Goal: Task Accomplishment & Management: Complete application form

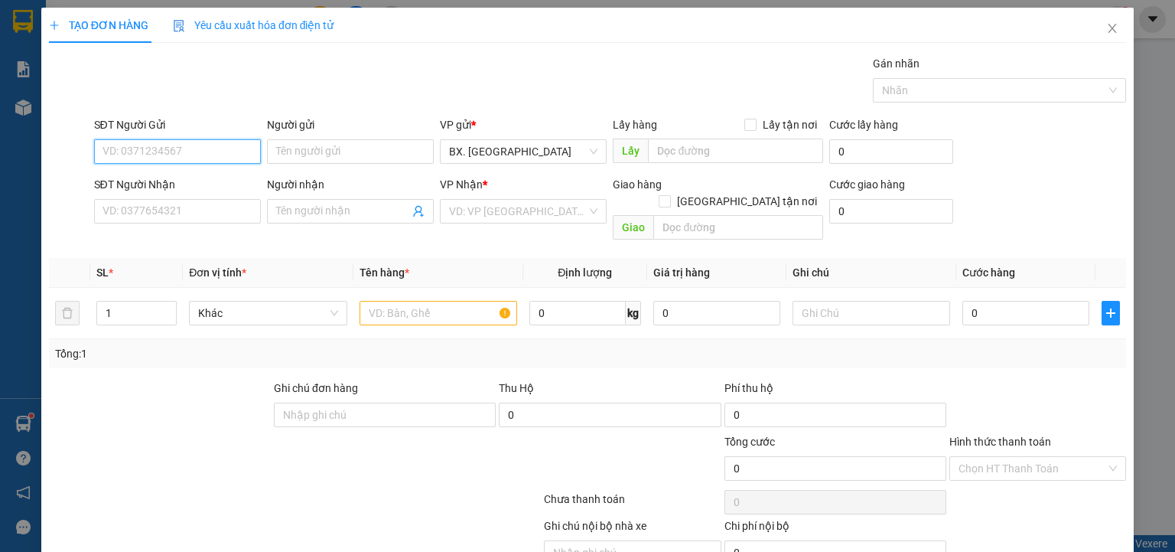
click at [210, 151] on input "SĐT Người Gửi" at bounding box center [177, 151] width 167 height 24
type input "0866440566"
click at [208, 181] on div "0866440566 - A Xuân" at bounding box center [175, 181] width 147 height 17
type input "A Xuân"
type input "0385916241"
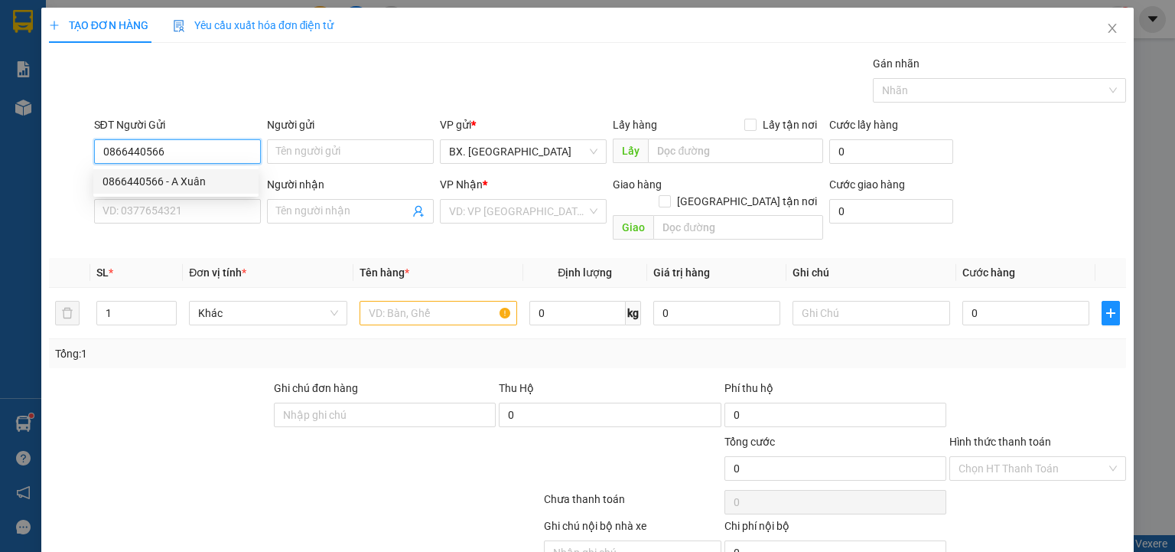
type input "Trung"
type input "40.000"
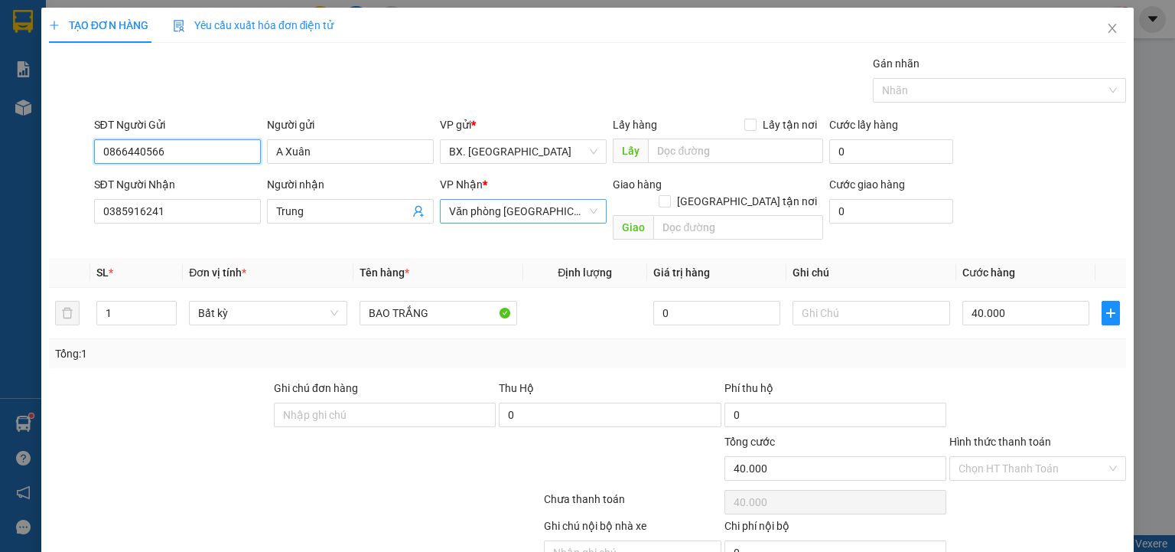
click at [536, 219] on span "Văn phòng Tân Phú" at bounding box center [523, 211] width 148 height 23
type input "0866440566"
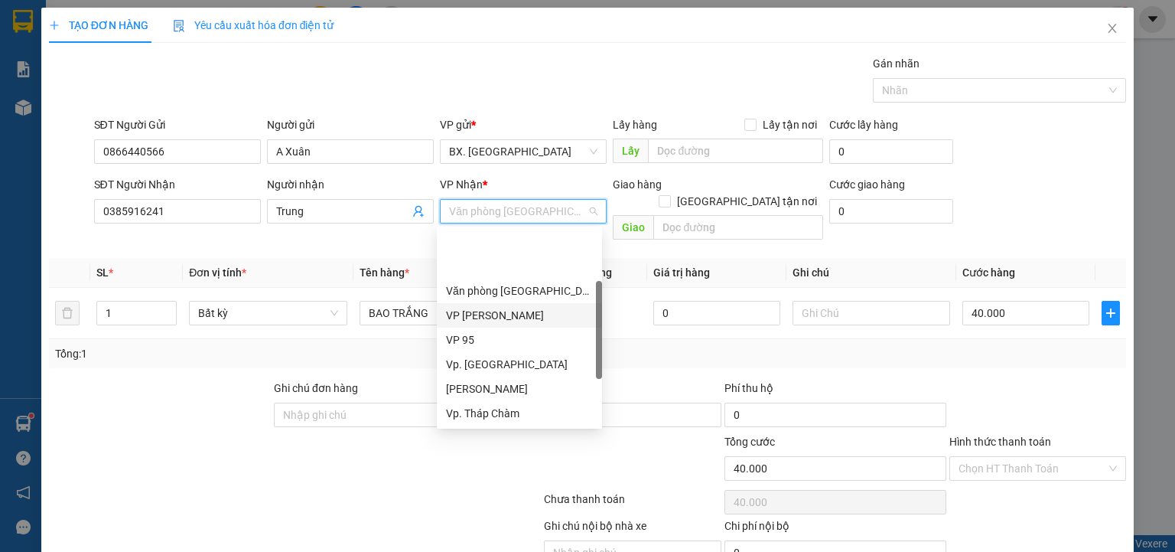
scroll to position [116, 0]
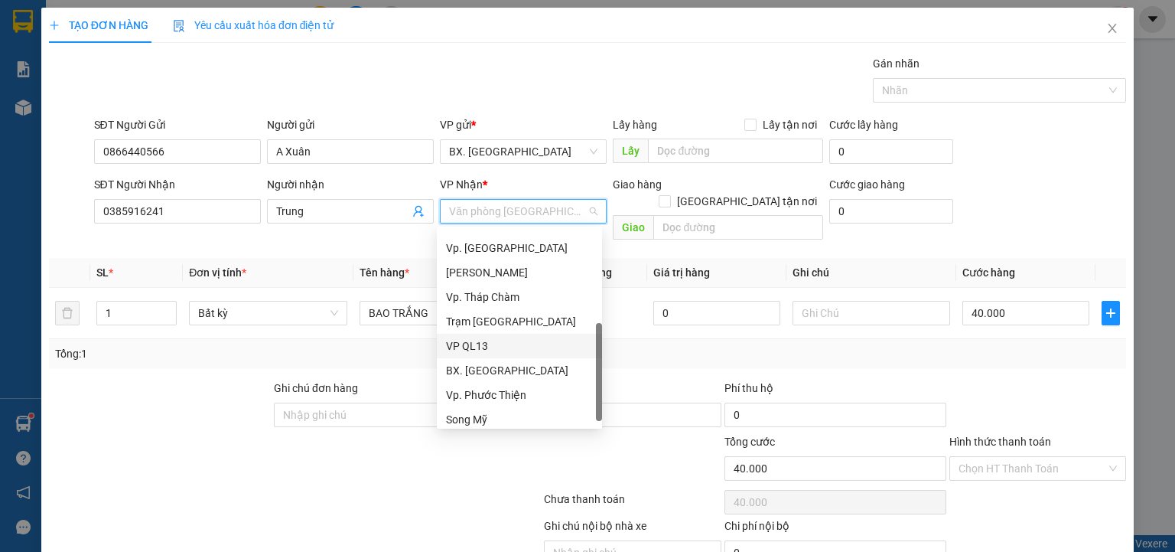
click at [485, 346] on div "VP QL13" at bounding box center [519, 345] width 147 height 17
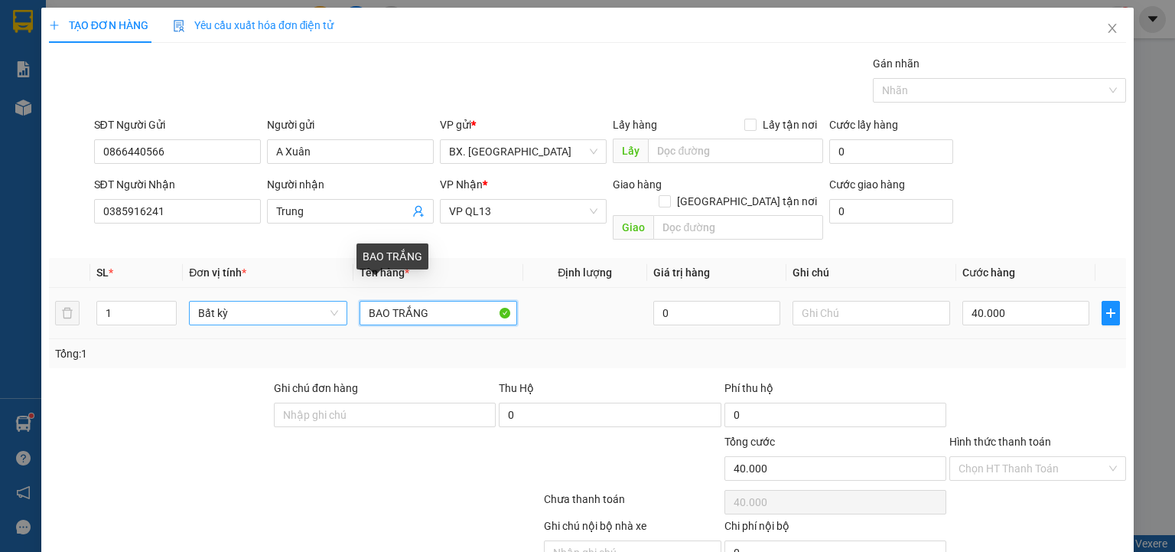
drag, startPoint x: 454, startPoint y: 304, endPoint x: 343, endPoint y: 306, distance: 110.9
click at [343, 306] on tr "1 Bất kỳ BAO TRẮNG 0 40.000" at bounding box center [587, 313] width 1077 height 51
type input "TUM DO"
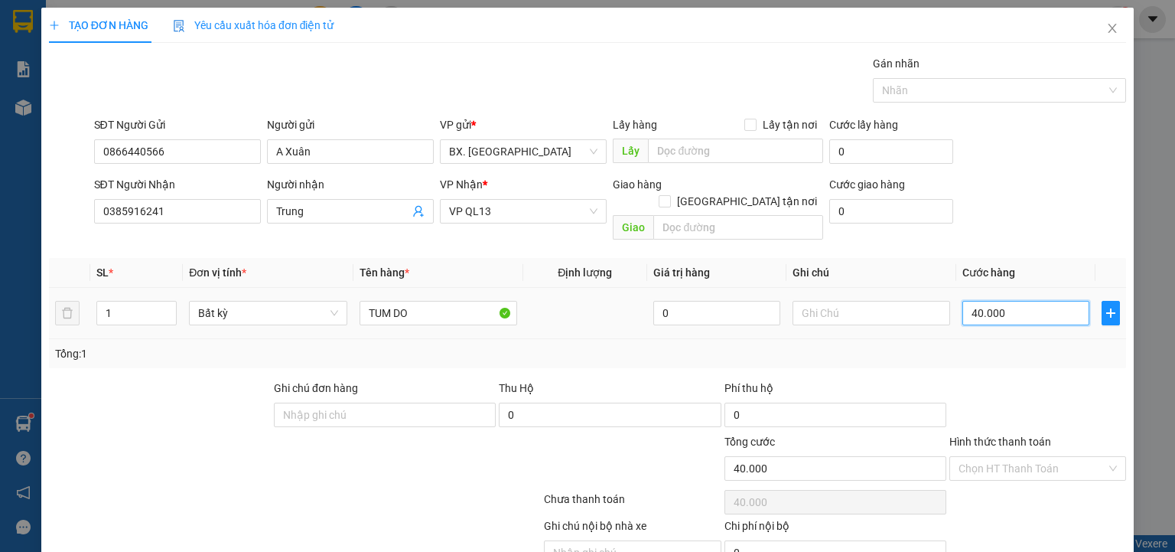
click at [1002, 301] on input "40.000" at bounding box center [1025, 313] width 127 height 24
type input "5"
type input "50"
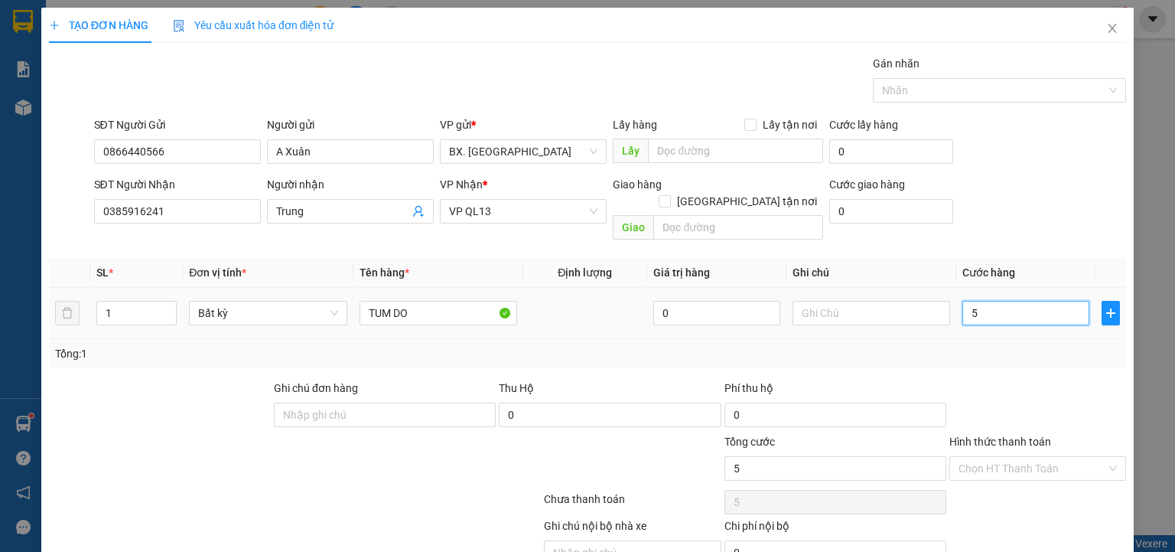
type input "50"
type input "500"
type input "5.000"
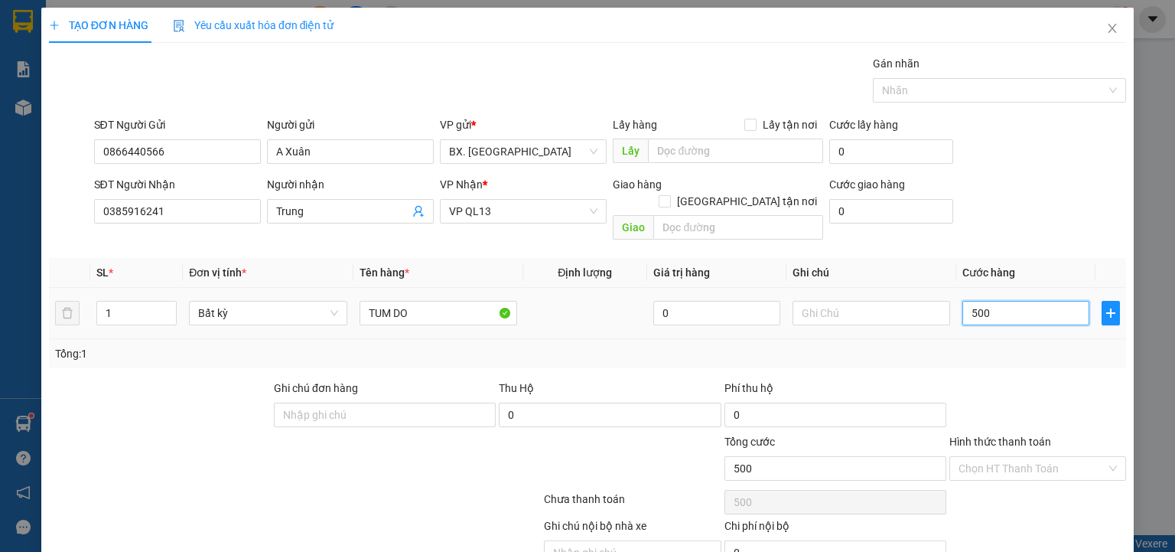
type input "5.000"
type input "50.000"
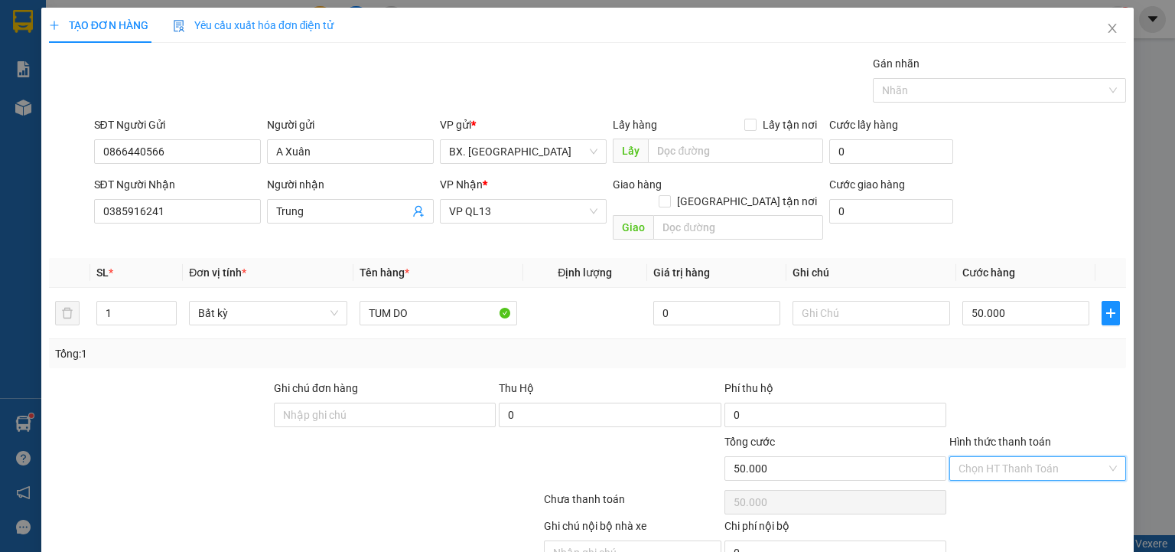
click at [964, 457] on input "Hình thức thanh toán" at bounding box center [1032, 468] width 148 height 23
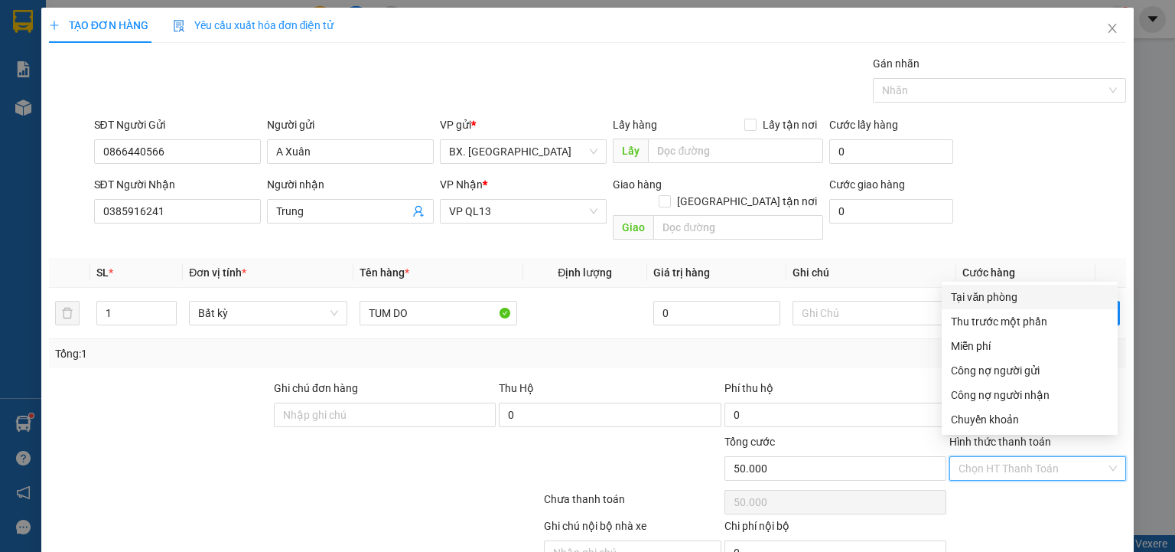
click at [978, 296] on div "Tại văn phòng" at bounding box center [1030, 296] width 158 height 17
type input "0"
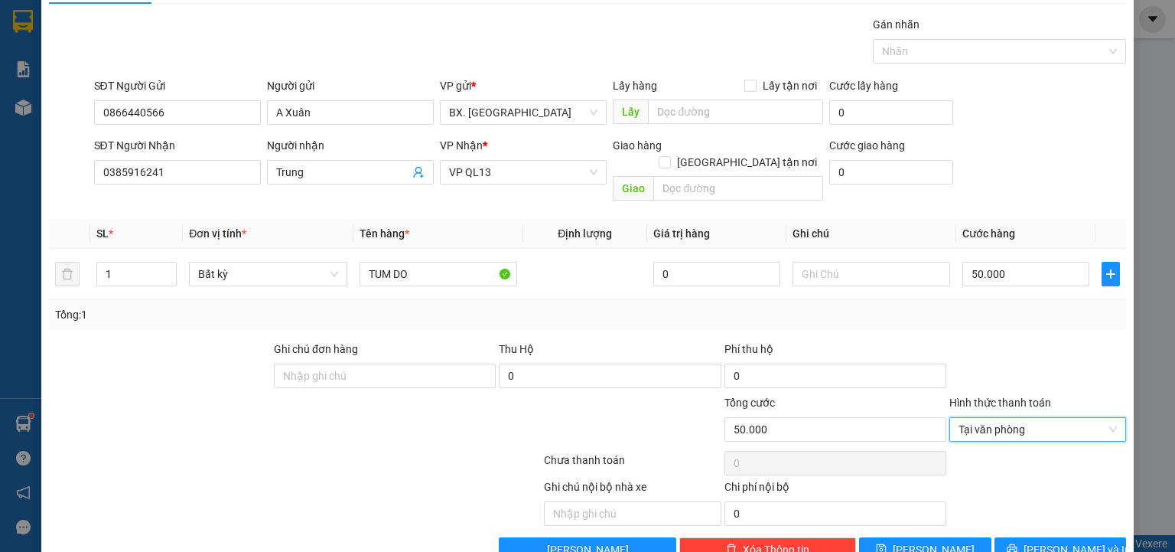
scroll to position [60, 0]
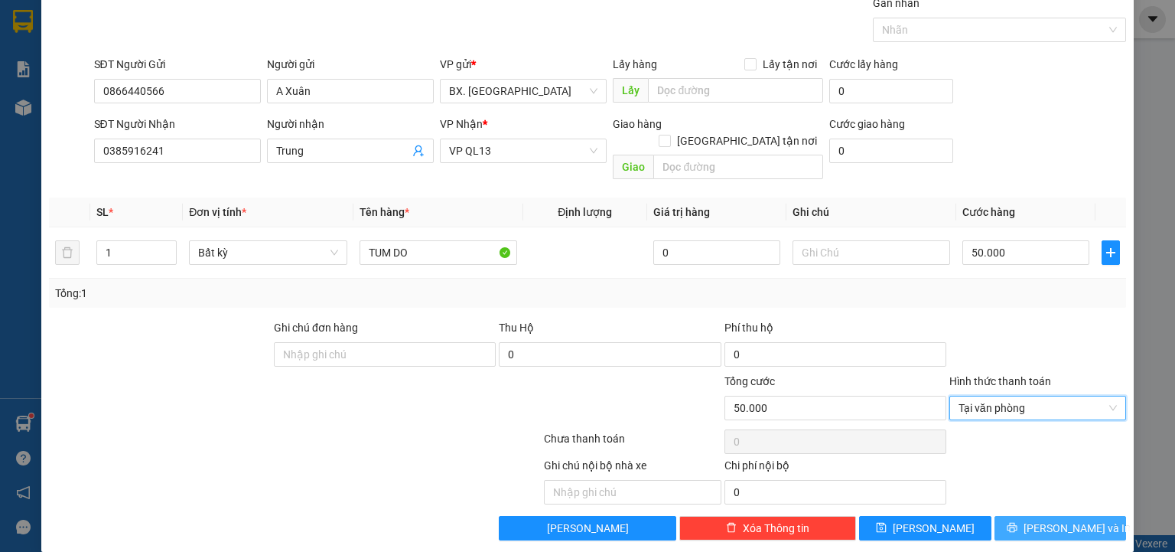
click at [1017, 522] on icon "printer" at bounding box center [1012, 527] width 11 height 11
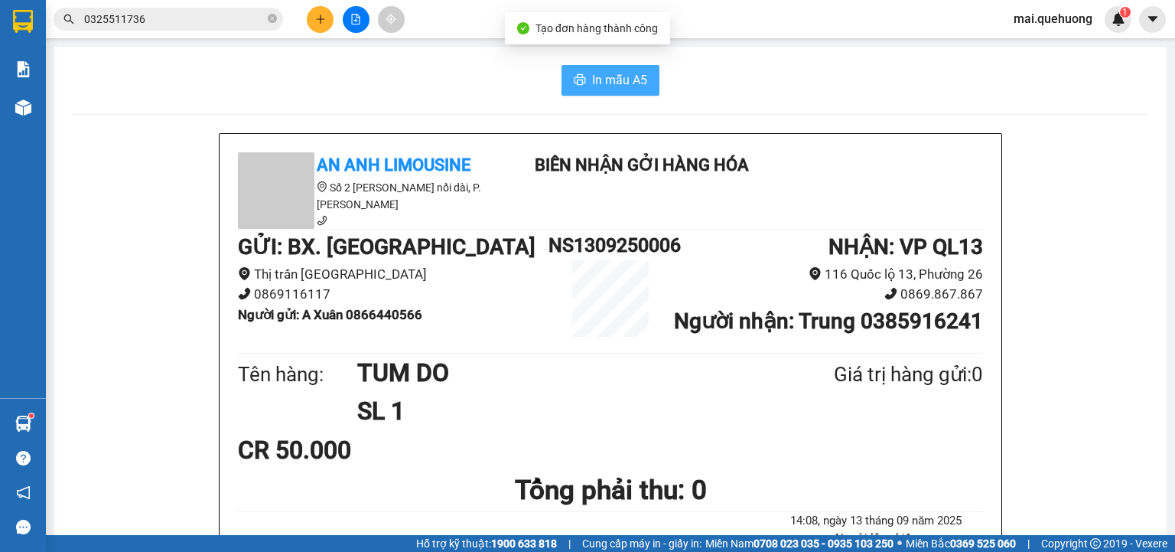
click at [621, 79] on span "In mẫu A5" at bounding box center [619, 79] width 55 height 19
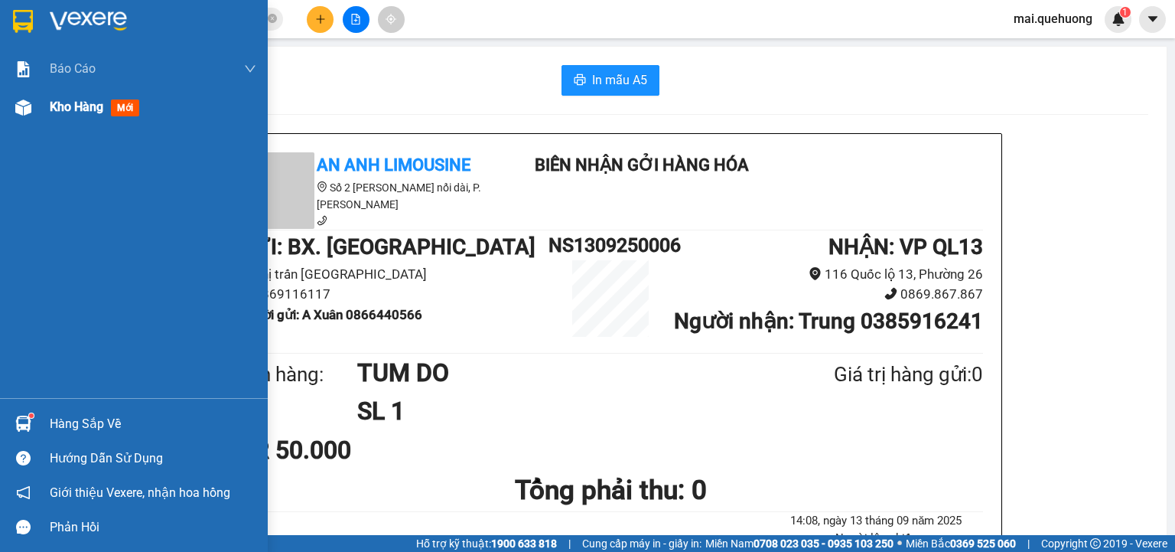
click at [83, 101] on span "Kho hàng" at bounding box center [77, 106] width 54 height 15
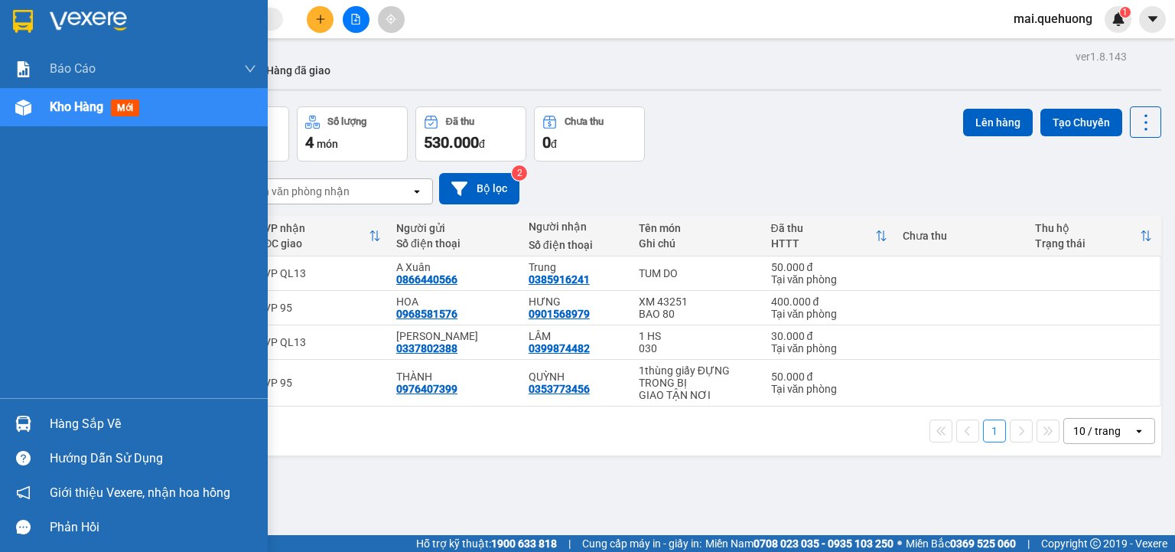
click at [70, 106] on span "Kho hàng" at bounding box center [77, 106] width 54 height 15
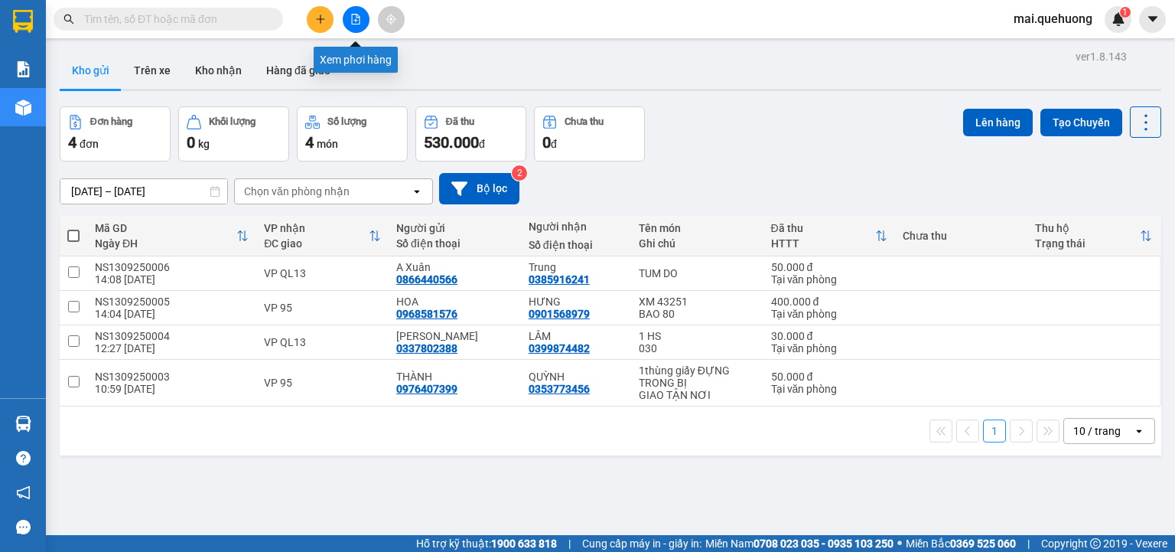
click at [353, 21] on icon "file-add" at bounding box center [355, 19] width 11 height 11
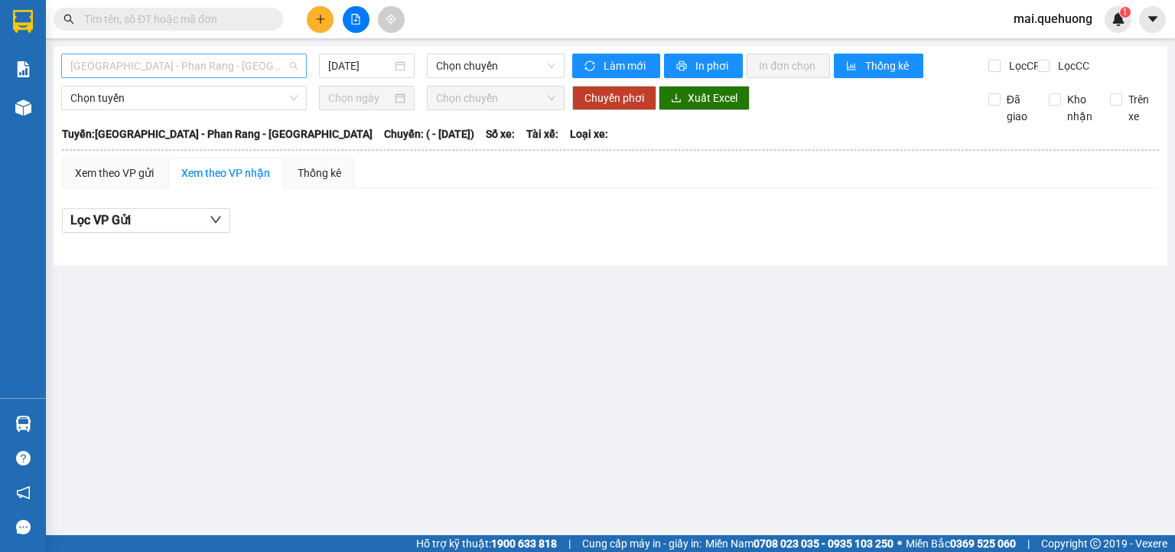
click at [117, 64] on span "Sài Gòn - Phan Rang - Ninh Sơn" at bounding box center [183, 65] width 227 height 23
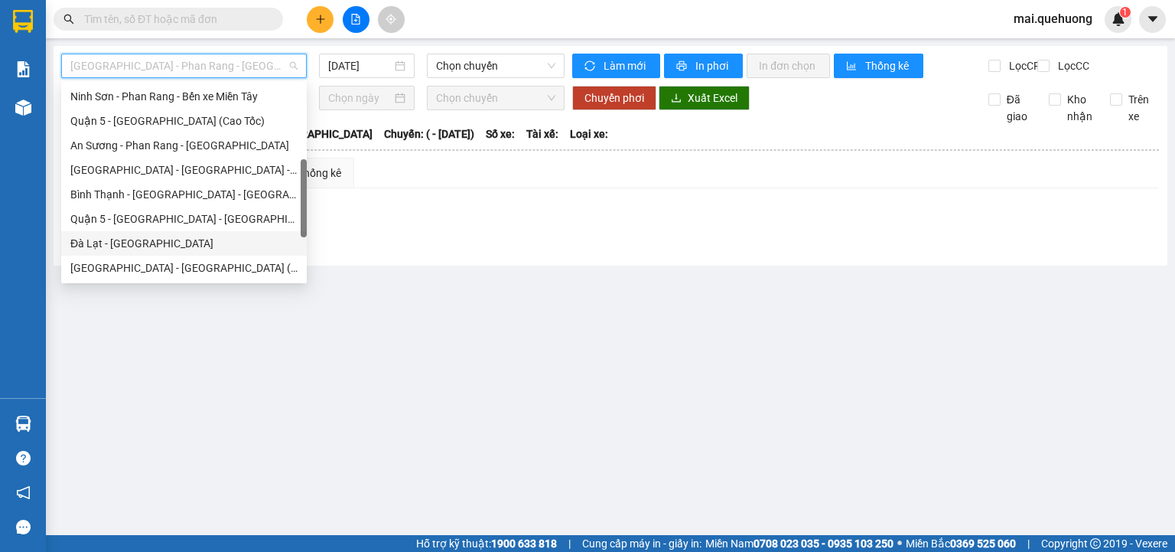
scroll to position [416, 0]
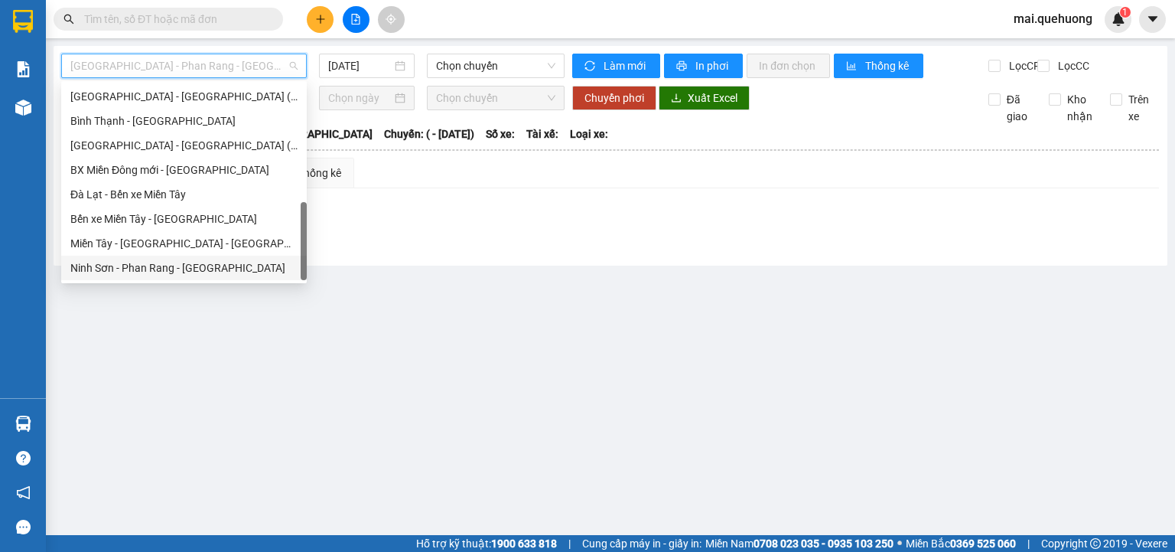
click at [169, 265] on div "Ninh Sơn - Phan Rang - Miền Tây" at bounding box center [183, 267] width 227 height 17
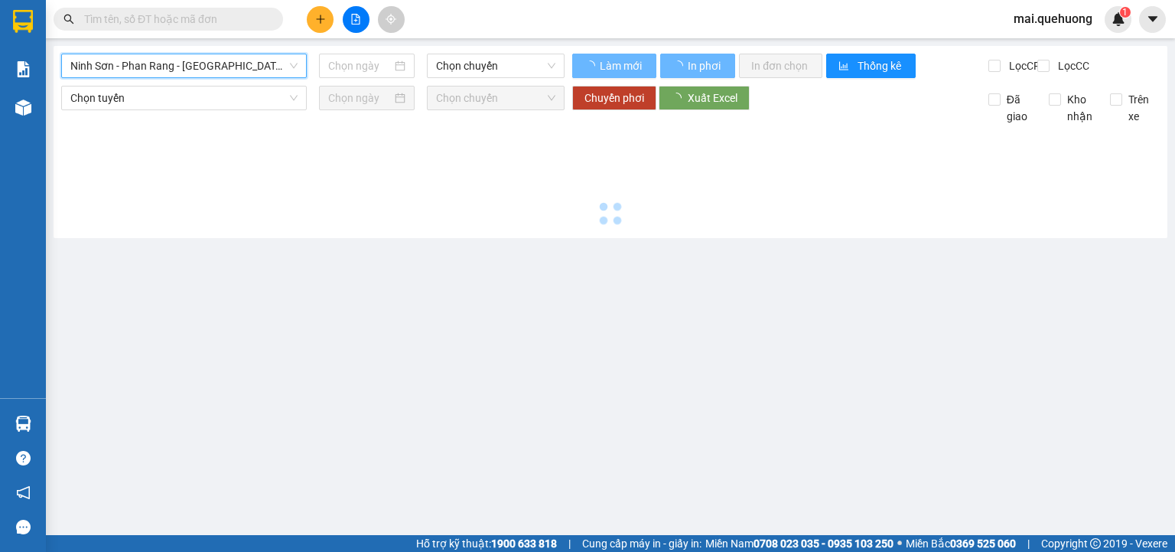
type input "13/09/2025"
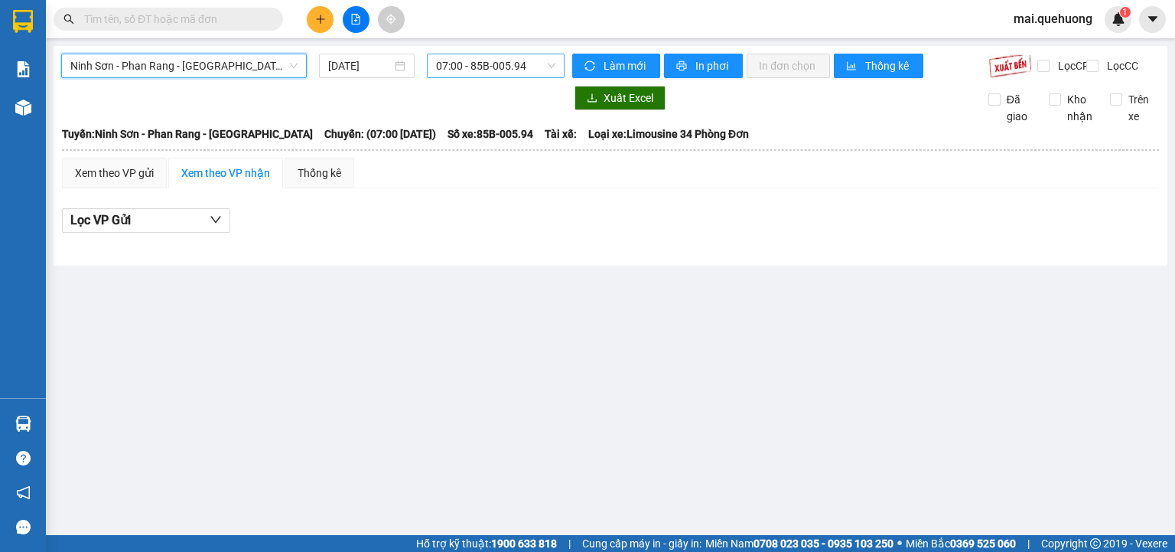
click at [516, 73] on span "07:00 - 85B-005.94" at bounding box center [496, 65] width 120 height 23
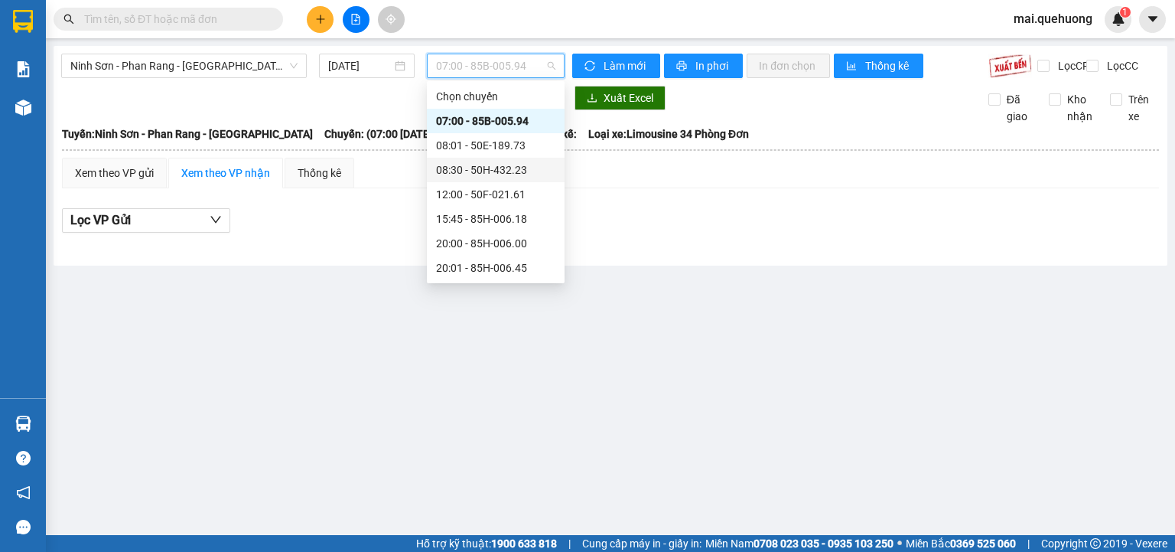
click at [510, 166] on div "08:30 - 50H-432.23" at bounding box center [495, 169] width 119 height 17
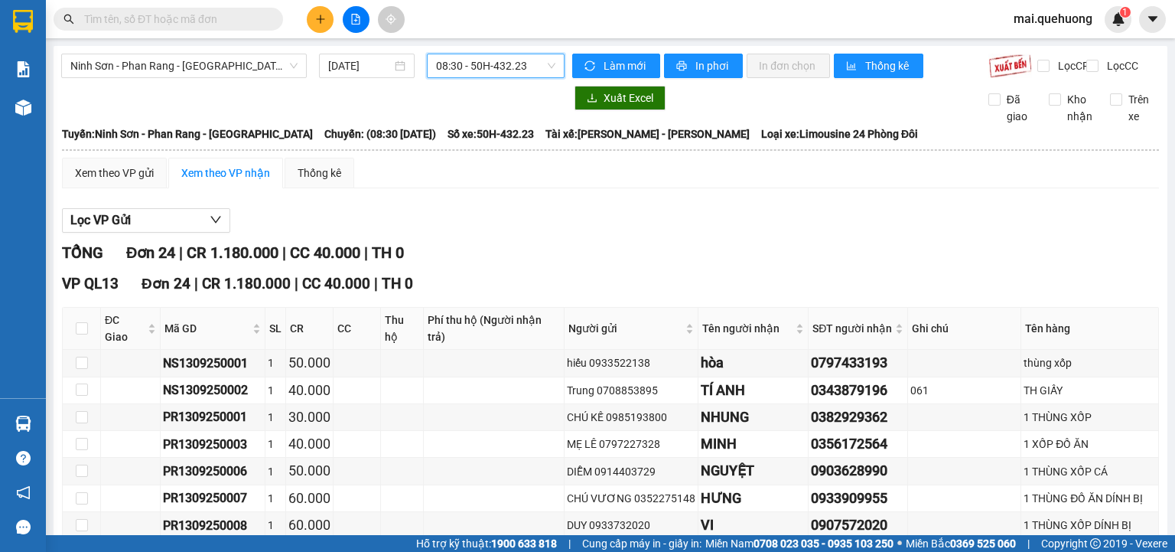
click at [517, 69] on span "08:30 - 50H-432.23" at bounding box center [496, 65] width 120 height 23
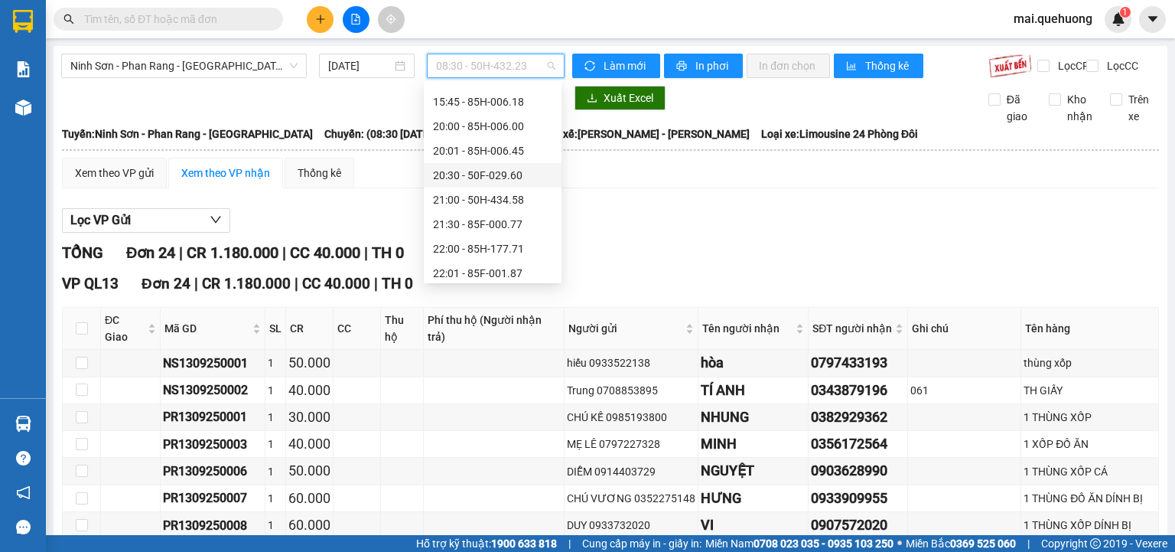
scroll to position [122, 0]
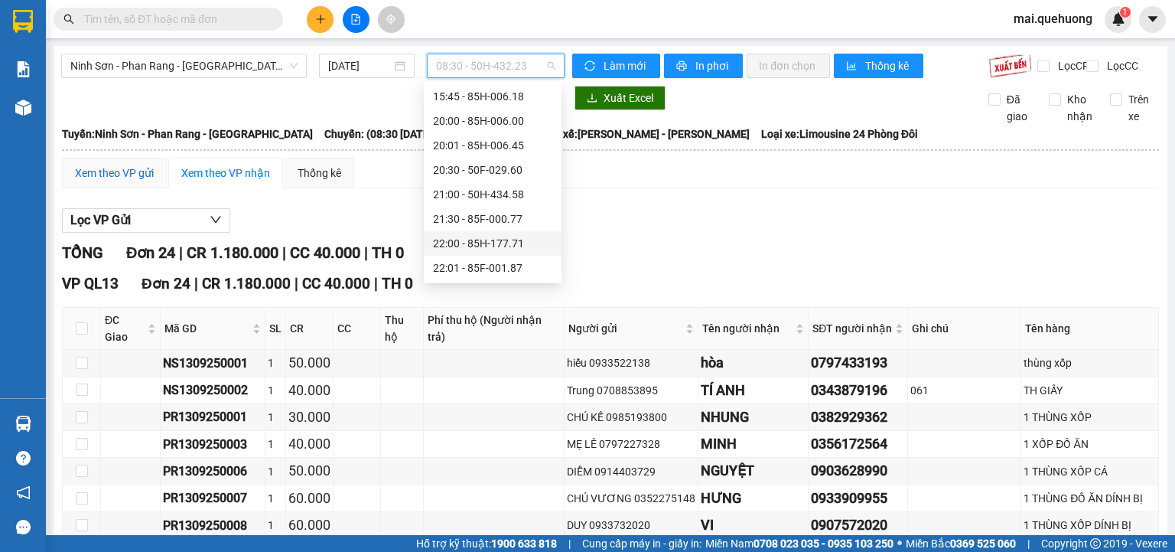
click at [94, 181] on div "Xem theo VP gửi" at bounding box center [114, 172] width 79 height 17
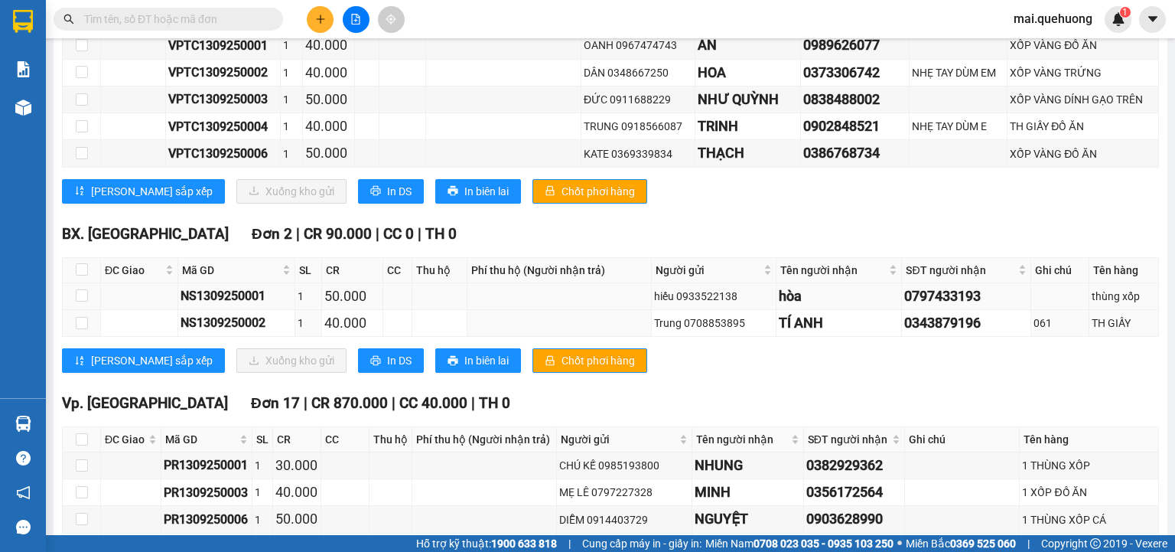
scroll to position [306, 0]
